Goal: Transaction & Acquisition: Book appointment/travel/reservation

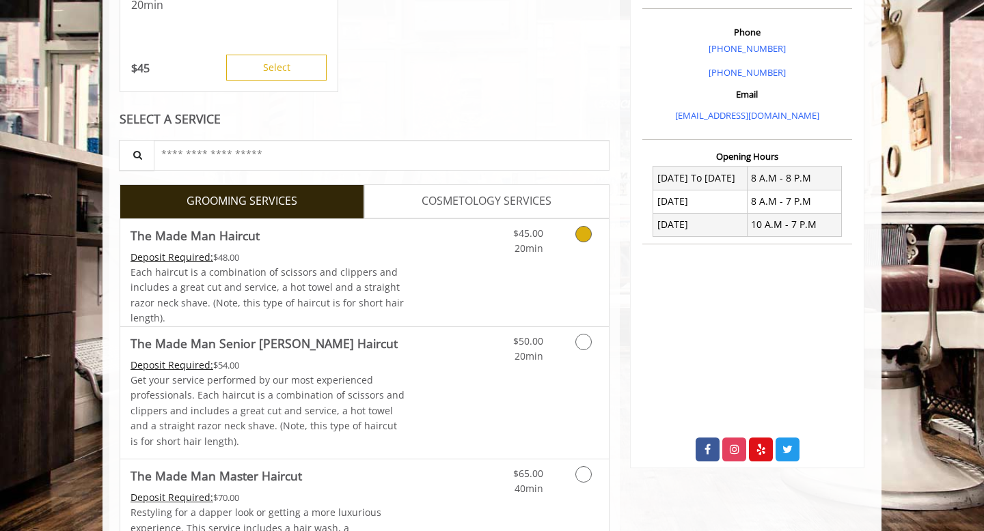
click at [449, 274] on link "Discounted Price" at bounding box center [445, 272] width 81 height 107
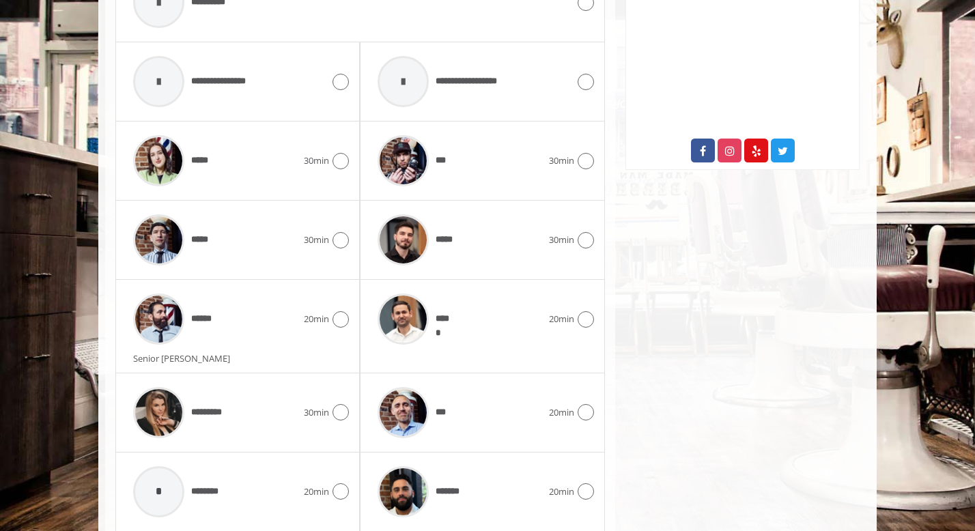
scroll to position [731, 0]
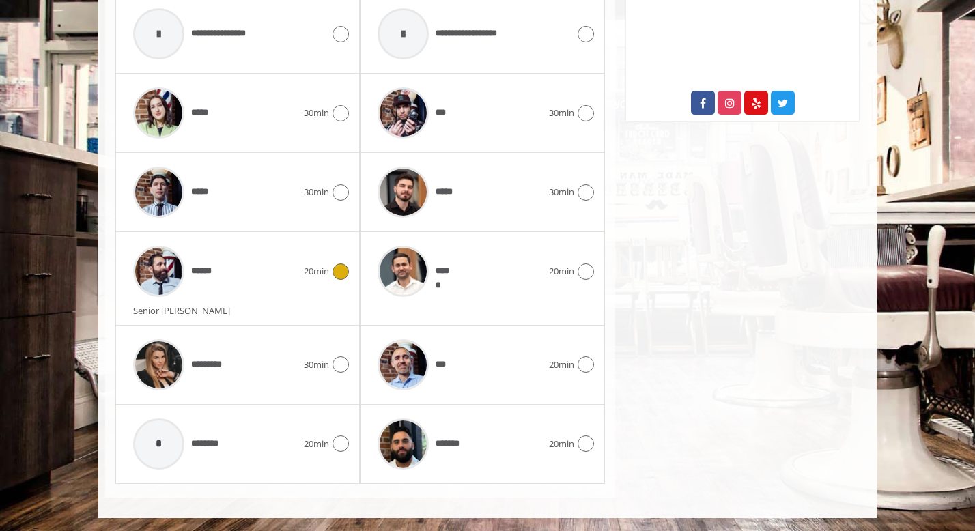
click at [273, 277] on div "******" at bounding box center [215, 271] width 178 height 65
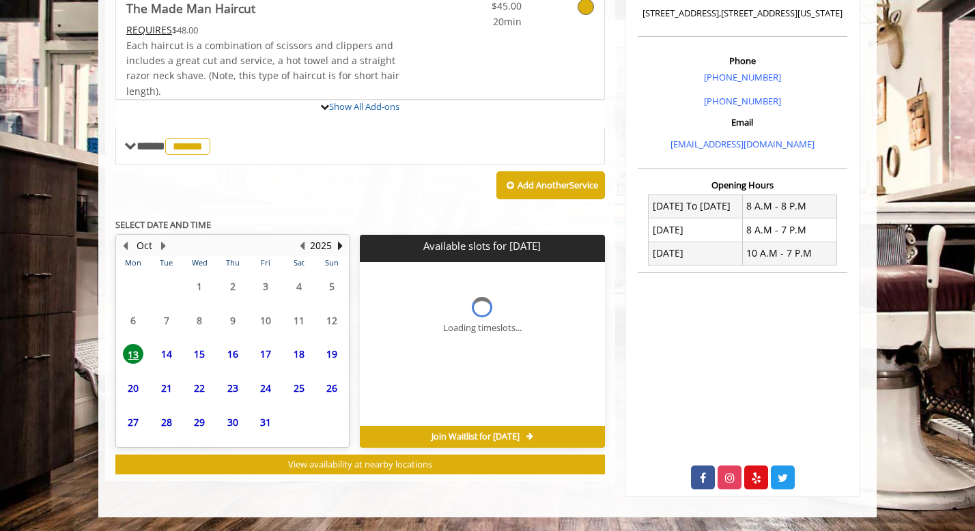
scroll to position [465, 0]
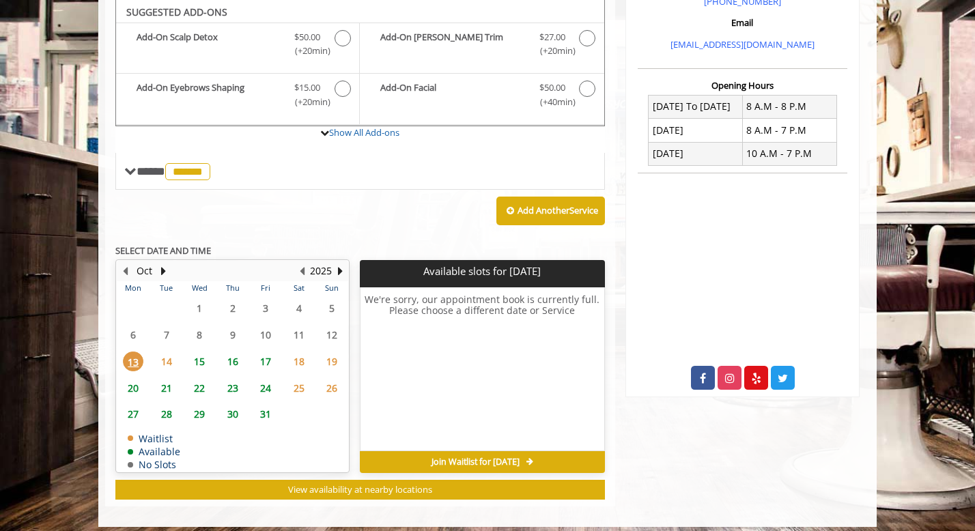
click at [267, 358] on span "17" at bounding box center [265, 362] width 20 height 20
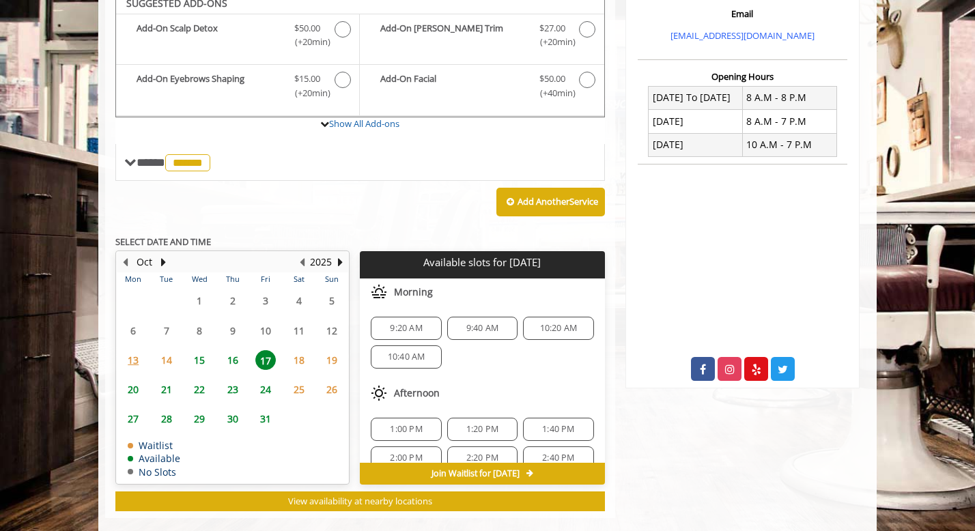
scroll to position [485, 0]
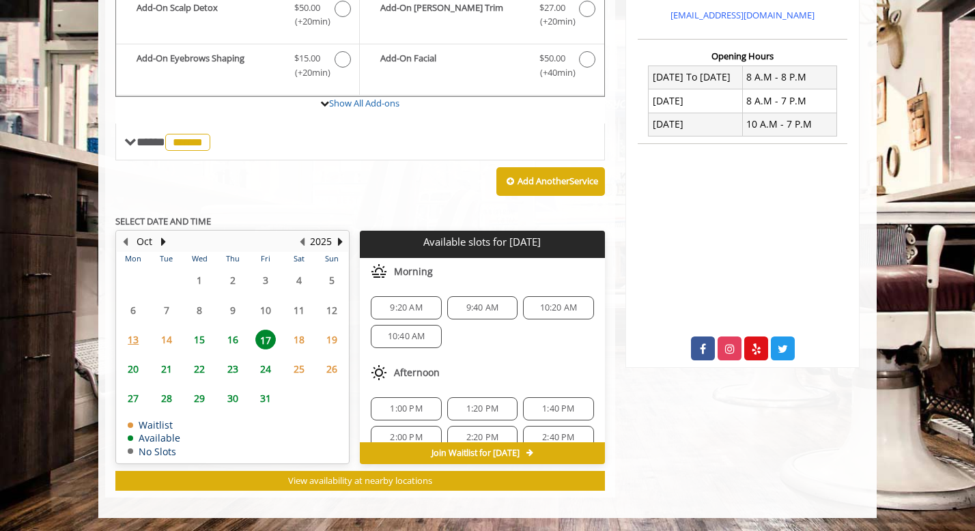
click at [480, 307] on span "9:40 AM" at bounding box center [483, 308] width 32 height 11
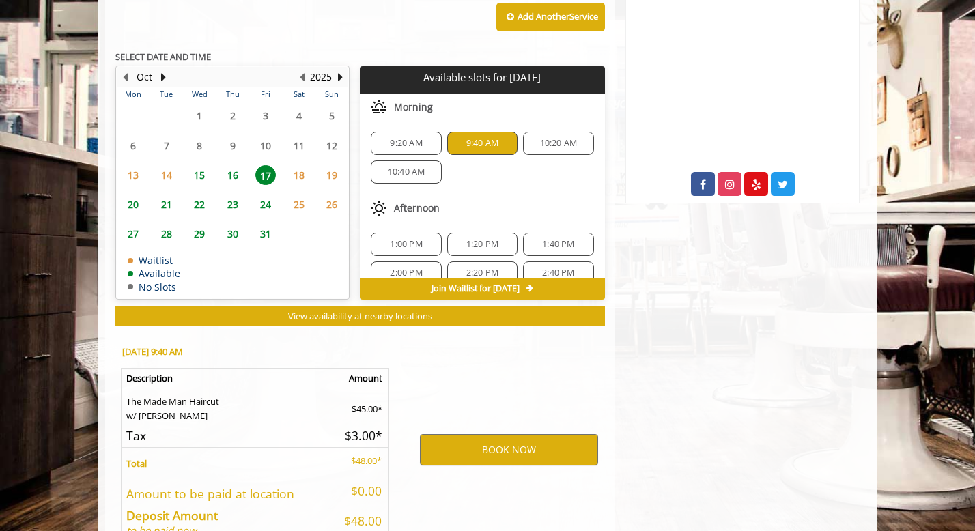
scroll to position [732, 0]
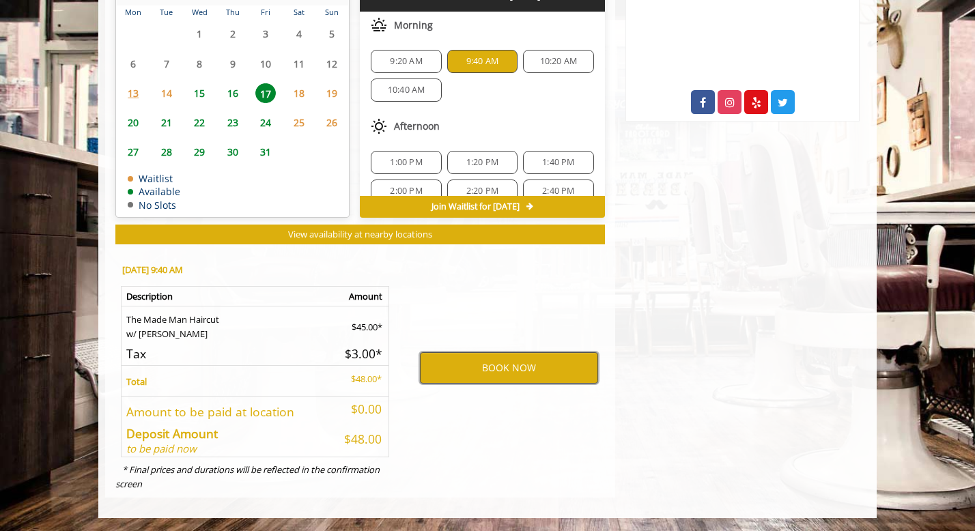
click at [494, 362] on button "BOOK NOW" at bounding box center [509, 367] width 178 height 31
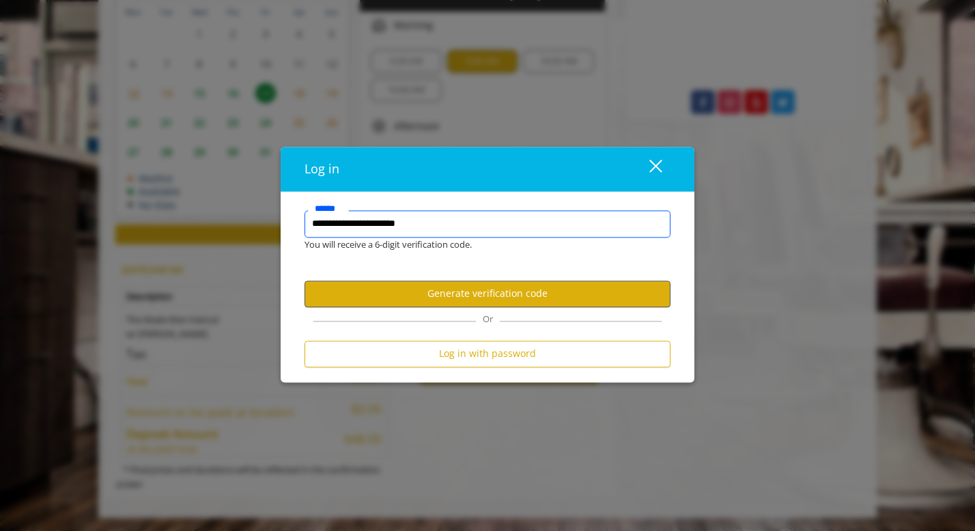
type input "**********"
click at [433, 290] on button "Generate verification code" at bounding box center [488, 294] width 366 height 27
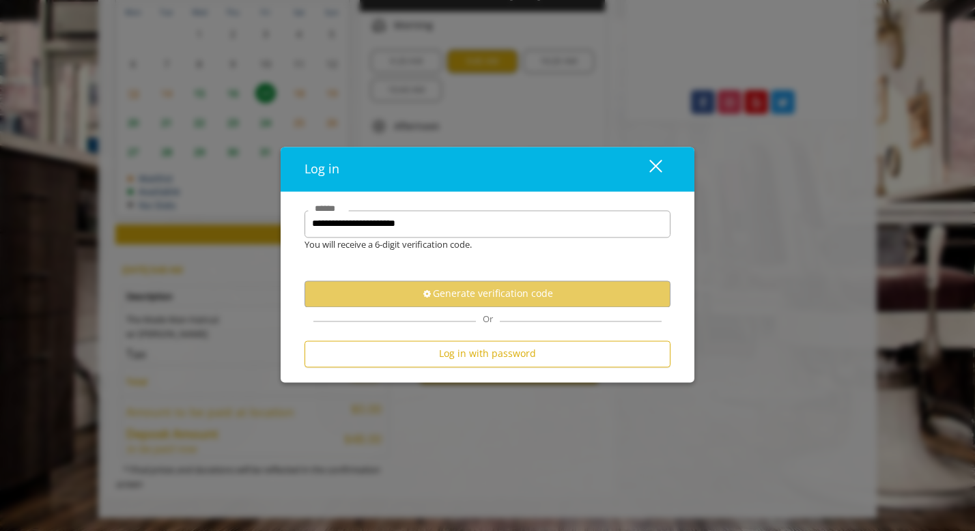
scroll to position [0, 0]
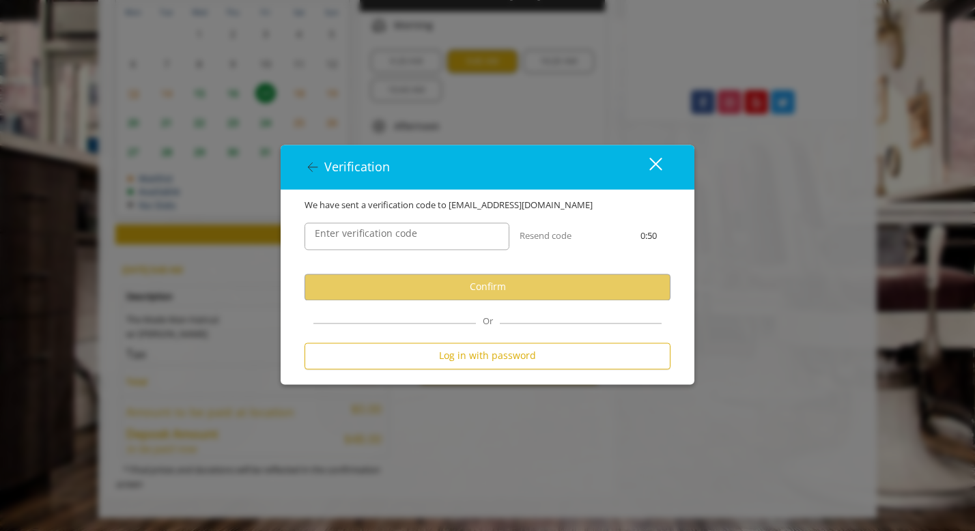
click at [361, 236] on label "Enter verification code" at bounding box center [366, 233] width 116 height 15
click at [361, 236] on input "Enter verification code" at bounding box center [407, 236] width 205 height 27
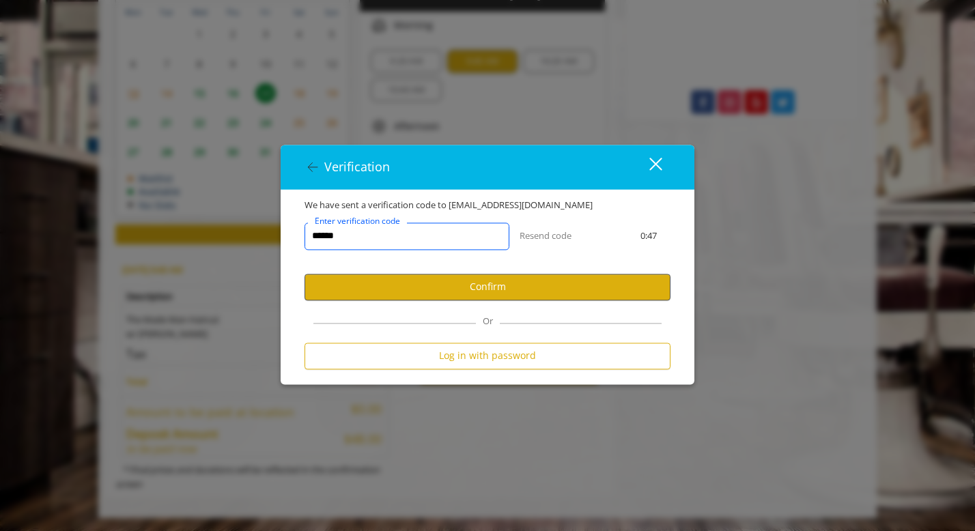
type input "******"
click at [376, 298] on button "Confirm" at bounding box center [488, 287] width 366 height 27
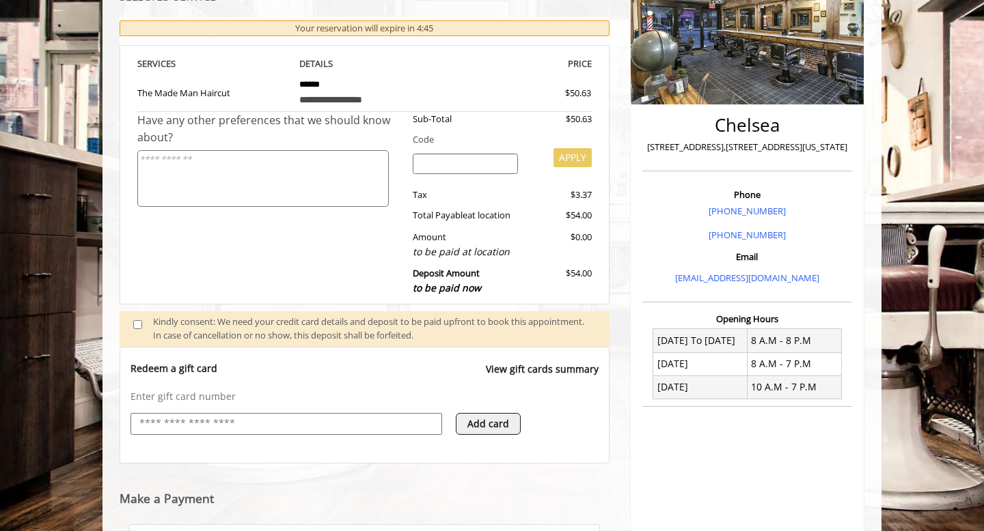
scroll to position [503, 0]
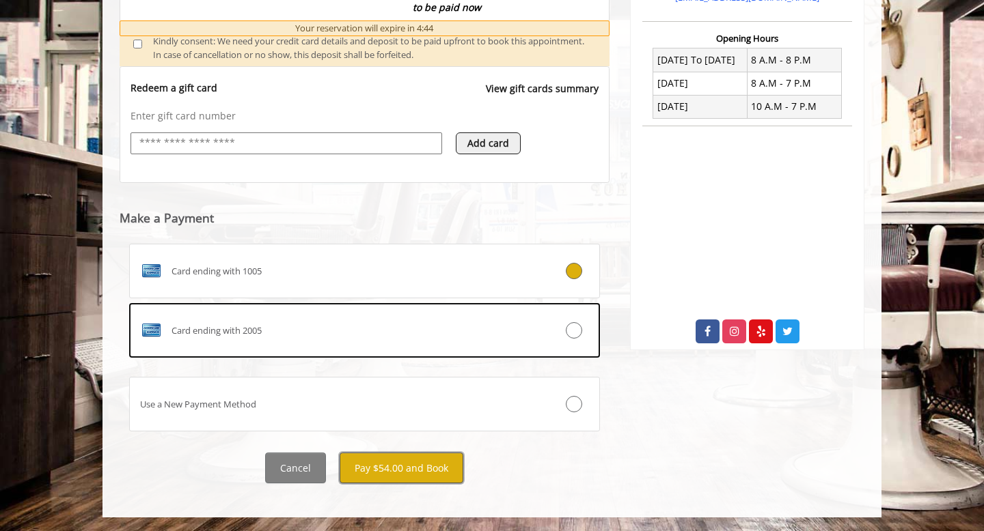
click at [388, 469] on button "Pay $54.00 and Book" at bounding box center [401, 468] width 124 height 31
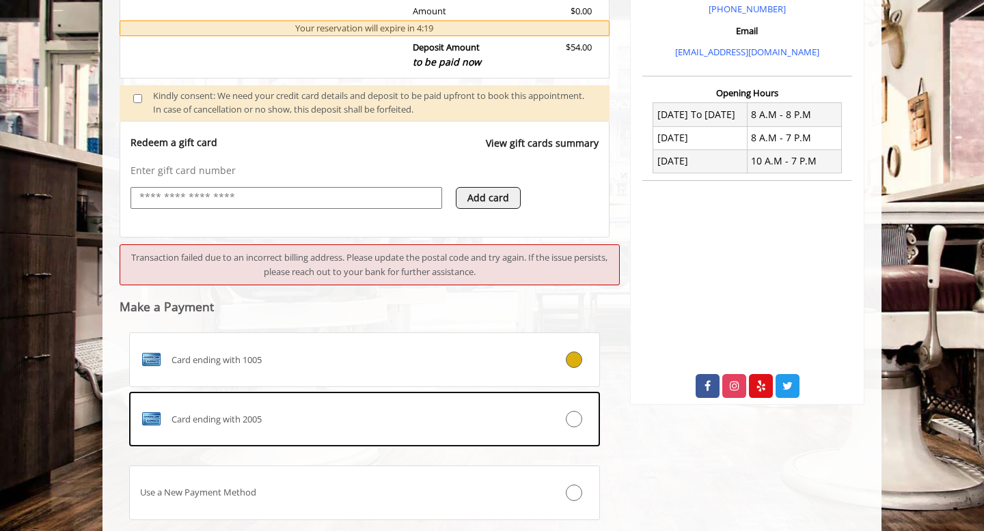
scroll to position [537, 0]
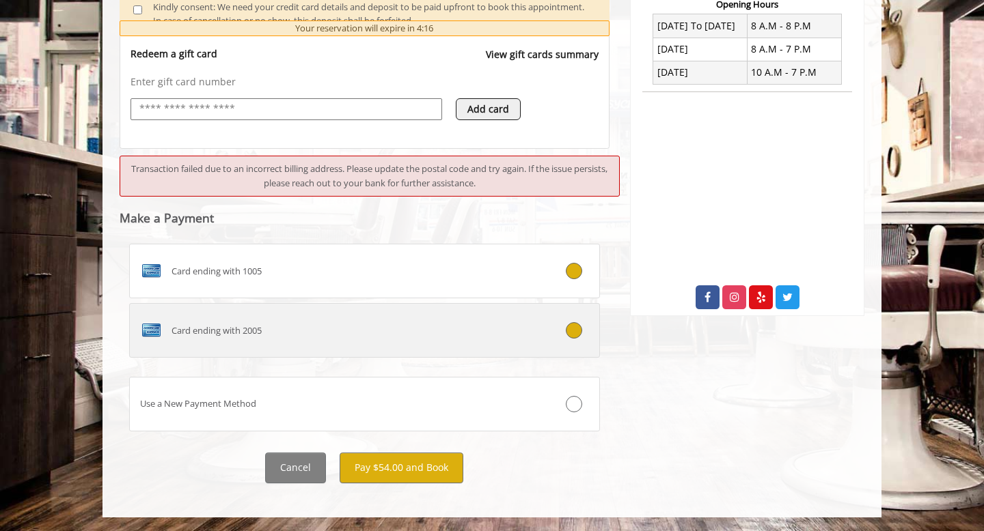
click at [404, 329] on div "Card ending with 2005" at bounding box center [325, 331] width 391 height 22
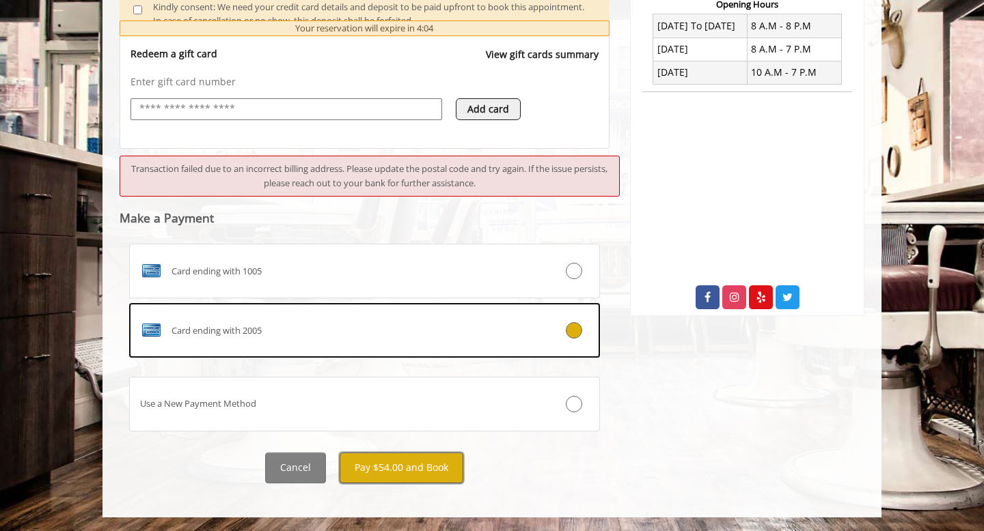
click at [363, 466] on button "Pay $54.00 and Book" at bounding box center [401, 468] width 124 height 31
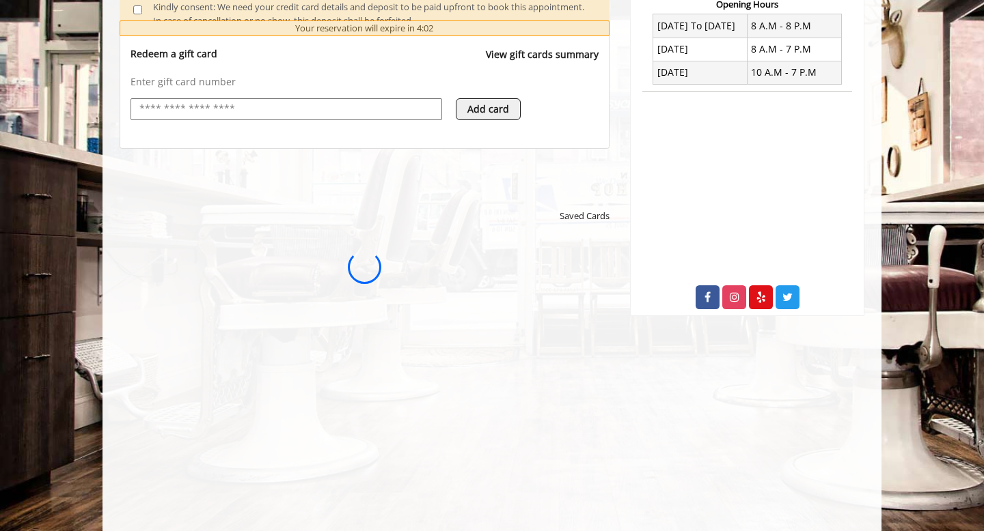
scroll to position [0, 0]
